Goal: Book appointment/travel/reservation: Book appointment/travel/reservation

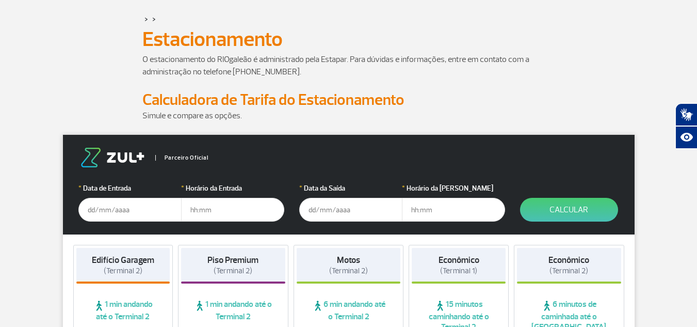
scroll to position [86, 0]
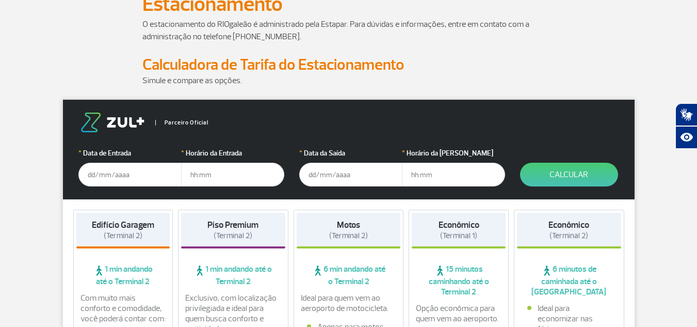
click at [131, 179] on input "text" at bounding box center [129, 175] width 103 height 24
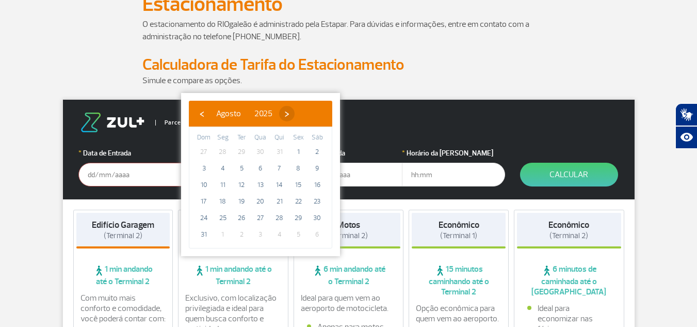
click at [295, 112] on span "›" at bounding box center [286, 113] width 15 height 15
click at [244, 170] on span "9" at bounding box center [241, 168] width 17 height 17
type input "[DATE]"
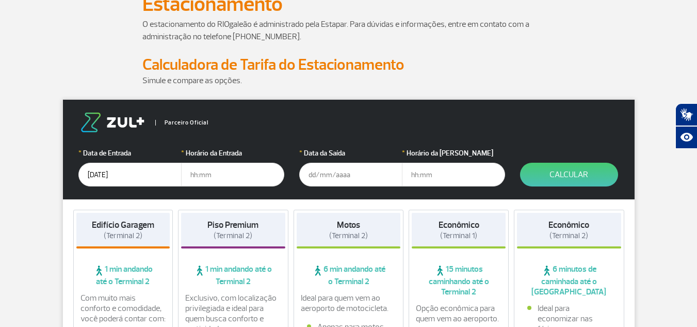
click at [206, 177] on input "text" at bounding box center [232, 175] width 103 height 24
click at [324, 181] on input "text" at bounding box center [350, 175] width 103 height 24
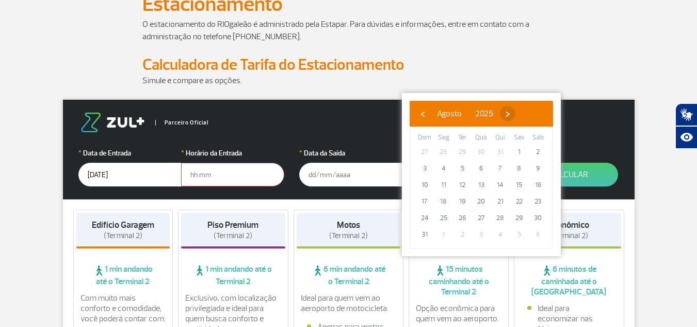
click at [516, 118] on span "›" at bounding box center [507, 113] width 15 height 15
click at [465, 185] on span "16" at bounding box center [462, 185] width 17 height 17
type input "[DATE]"
